Goal: Book appointment/travel/reservation

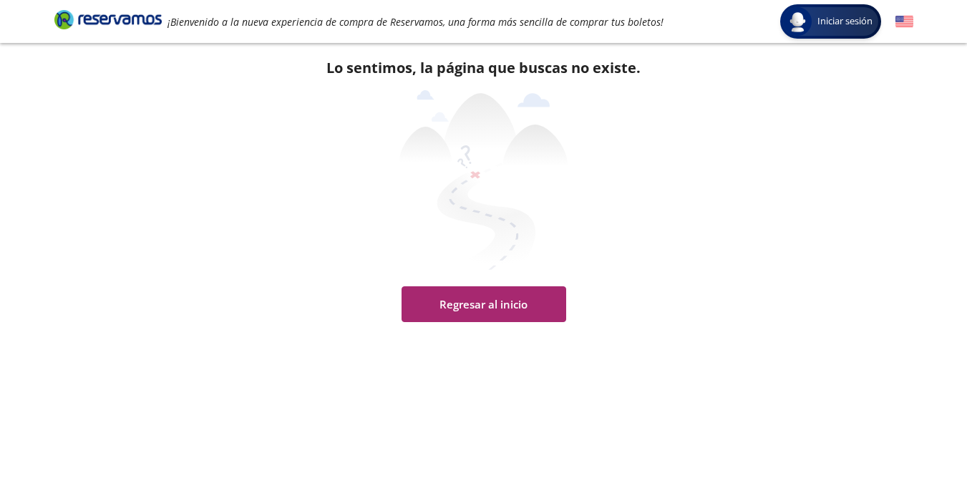
click at [447, 301] on button "Regresar al inicio" at bounding box center [483, 304] width 165 height 36
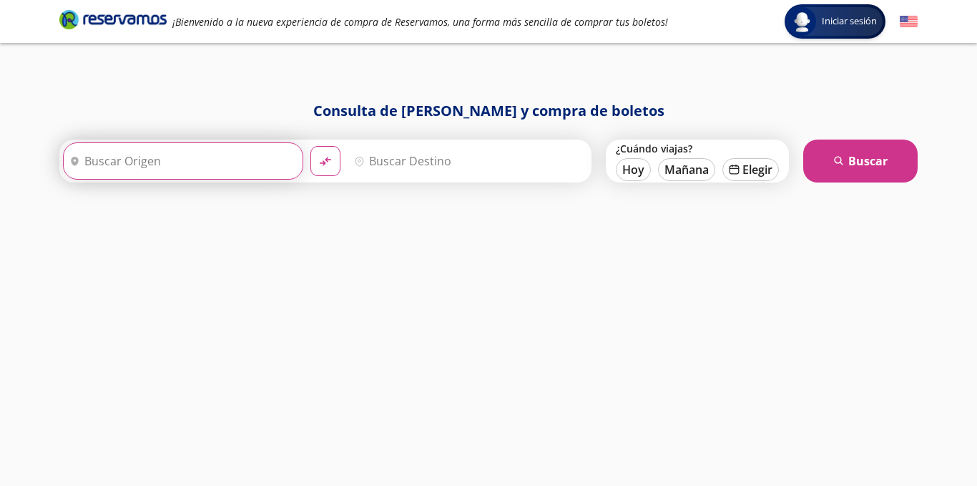
click at [214, 163] on input "Origen" at bounding box center [181, 161] width 235 height 36
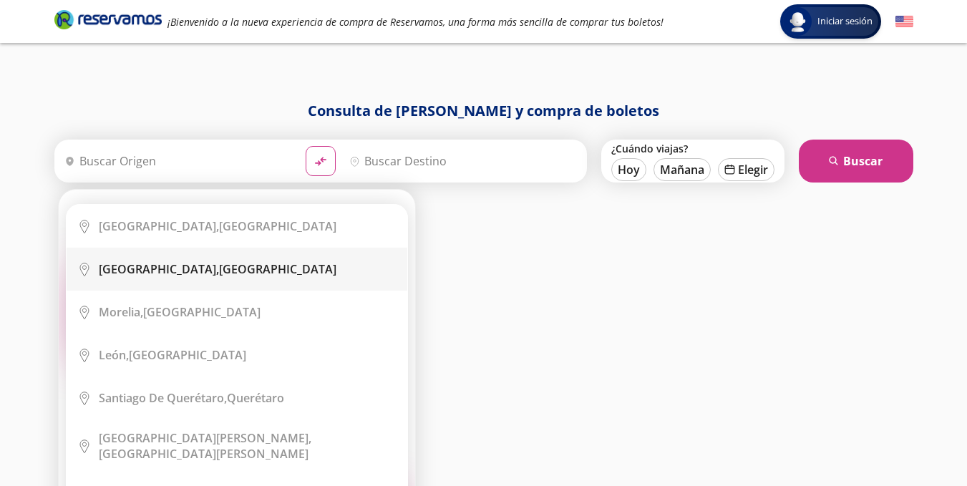
click at [202, 267] on div "[GEOGRAPHIC_DATA], [GEOGRAPHIC_DATA]" at bounding box center [218, 269] width 238 height 16
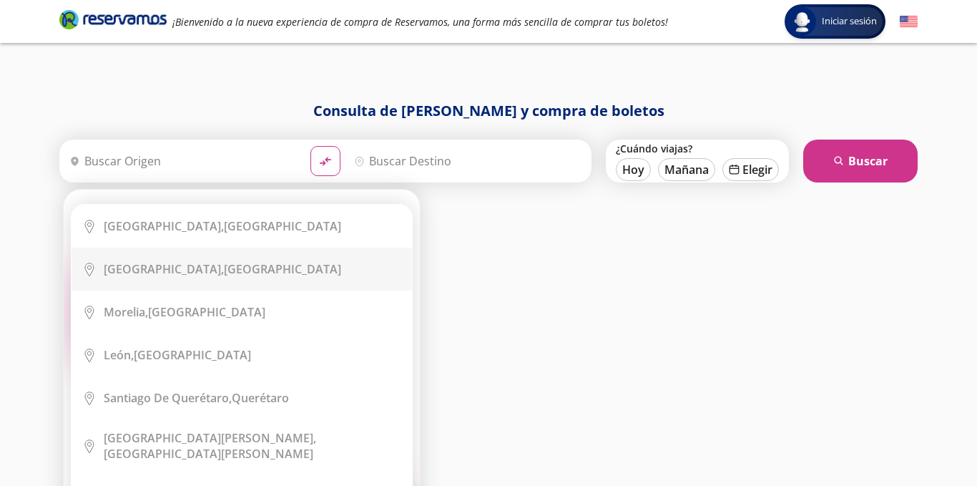
type input "[GEOGRAPHIC_DATA], [GEOGRAPHIC_DATA]"
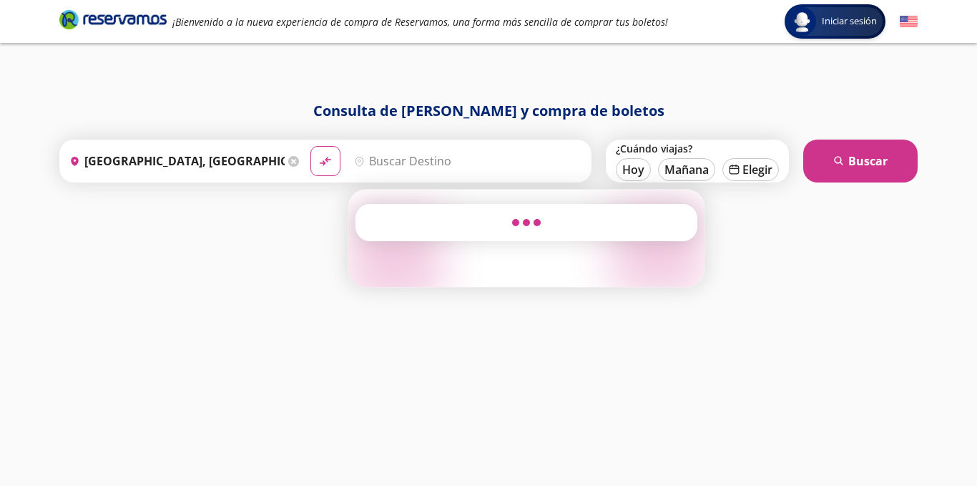
click at [423, 166] on input "Destino" at bounding box center [465, 161] width 235 height 36
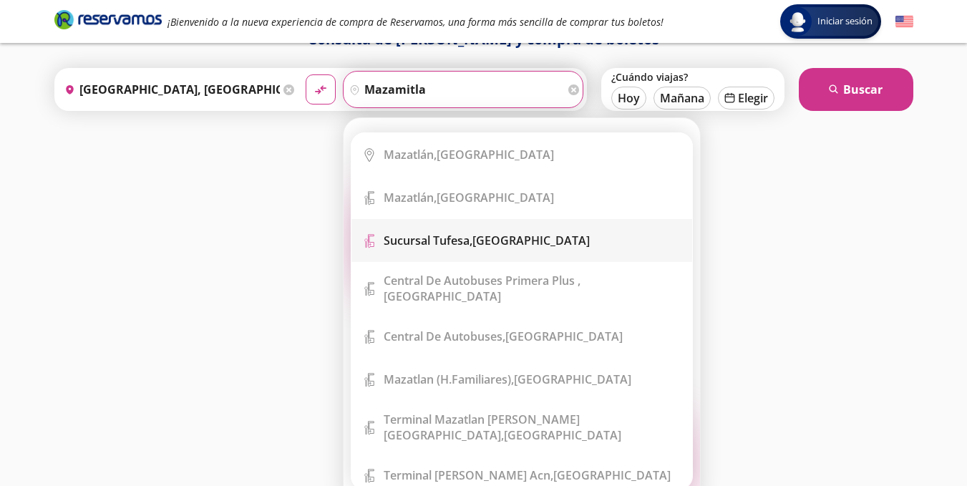
scroll to position [78, 0]
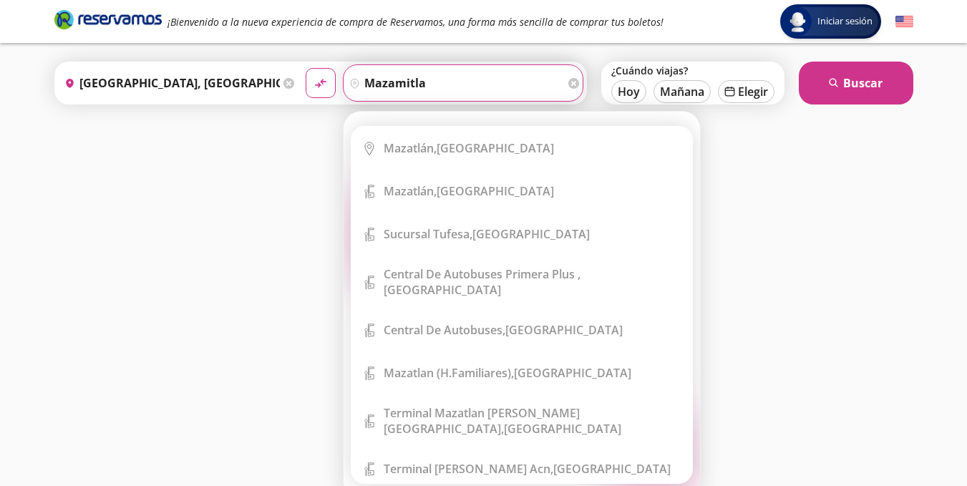
type input "mazamitla"
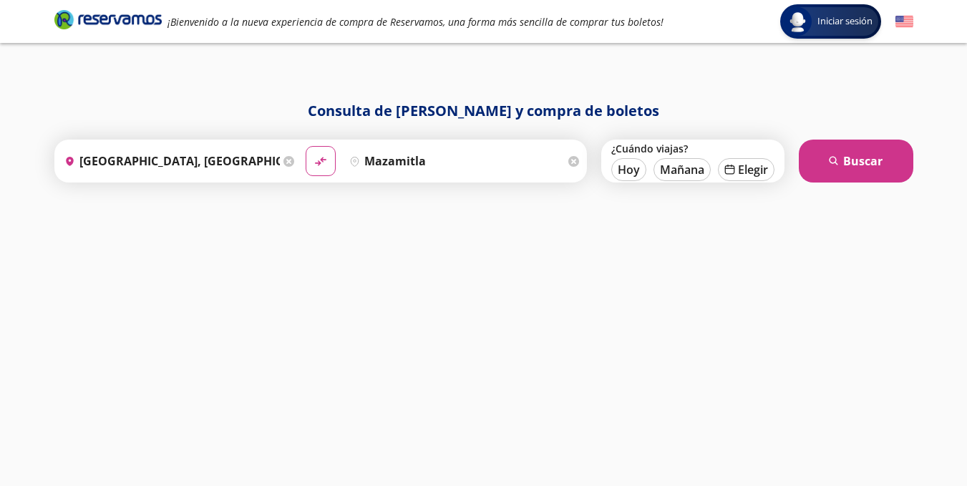
scroll to position [0, 0]
click at [746, 186] on div "Consulta de [PERSON_NAME] y compra de boletos Origen heroicons:map-pin-20-solid…" at bounding box center [488, 278] width 873 height 357
